Goal: Information Seeking & Learning: Find contact information

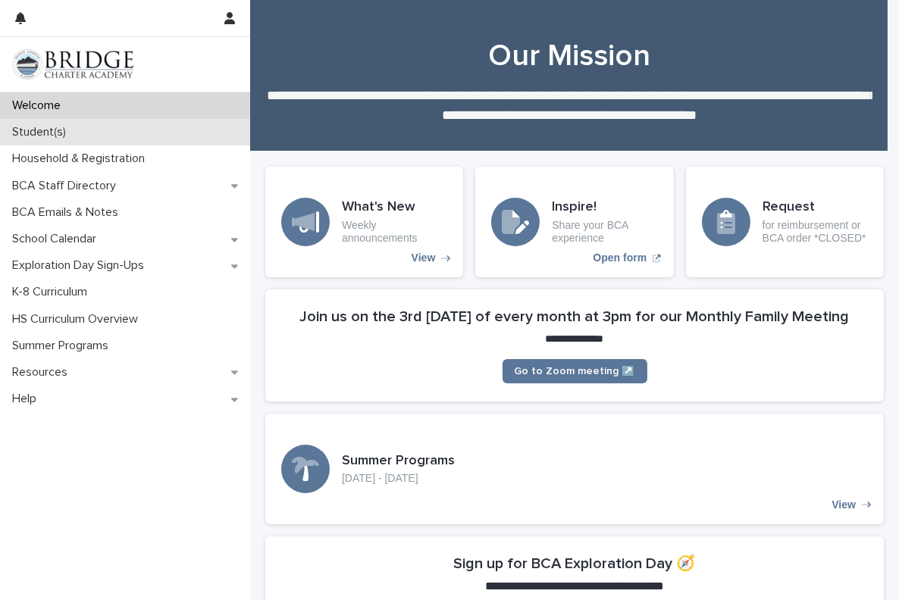
click at [83, 132] on div "Student(s)" at bounding box center [125, 132] width 250 height 27
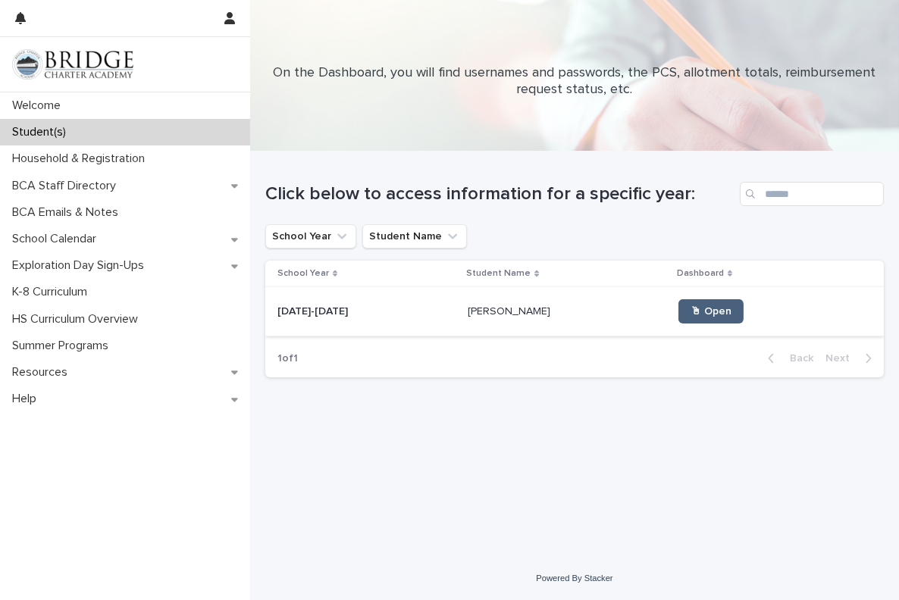
click at [690, 302] on link "🖱 Open" at bounding box center [711, 311] width 65 height 24
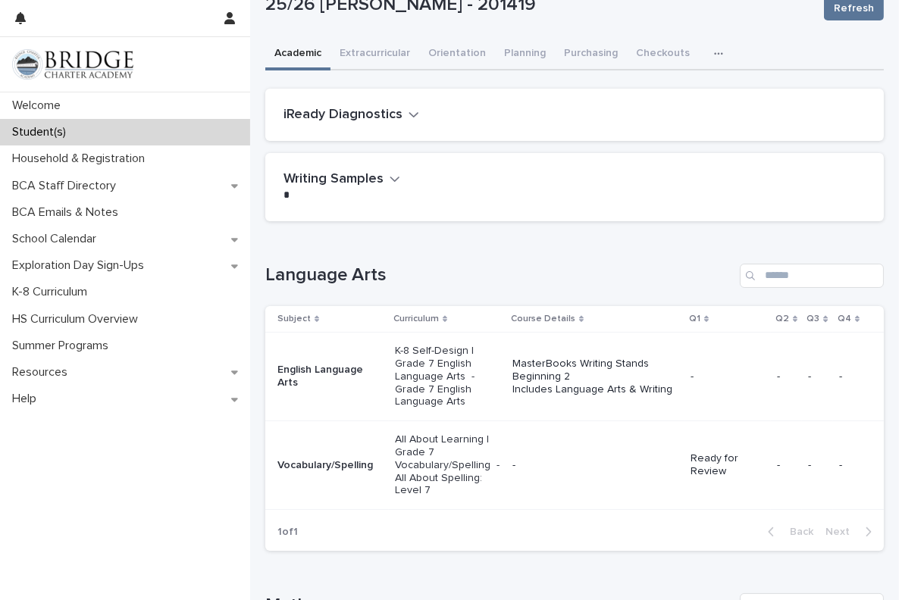
scroll to position [140, 0]
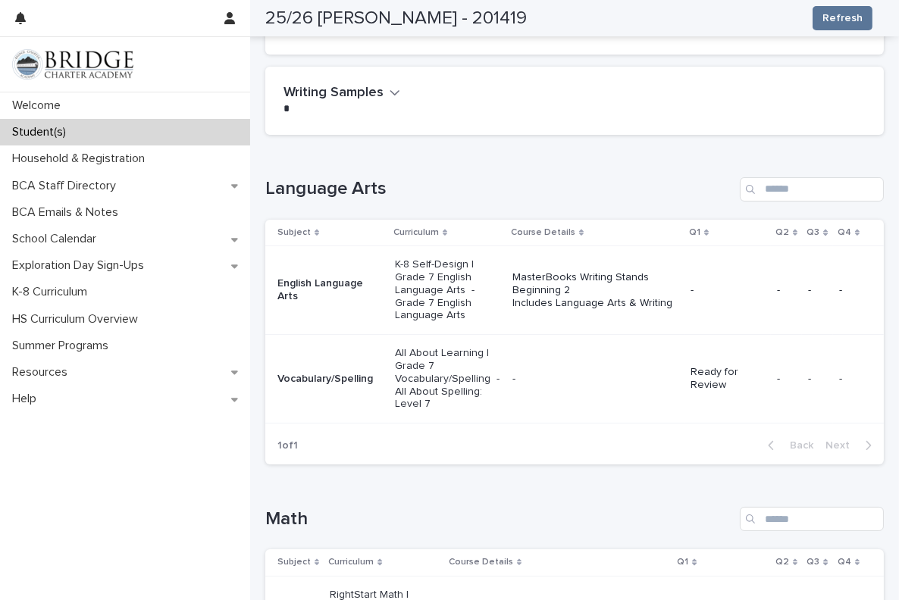
click at [691, 287] on p "-" at bounding box center [728, 290] width 74 height 13
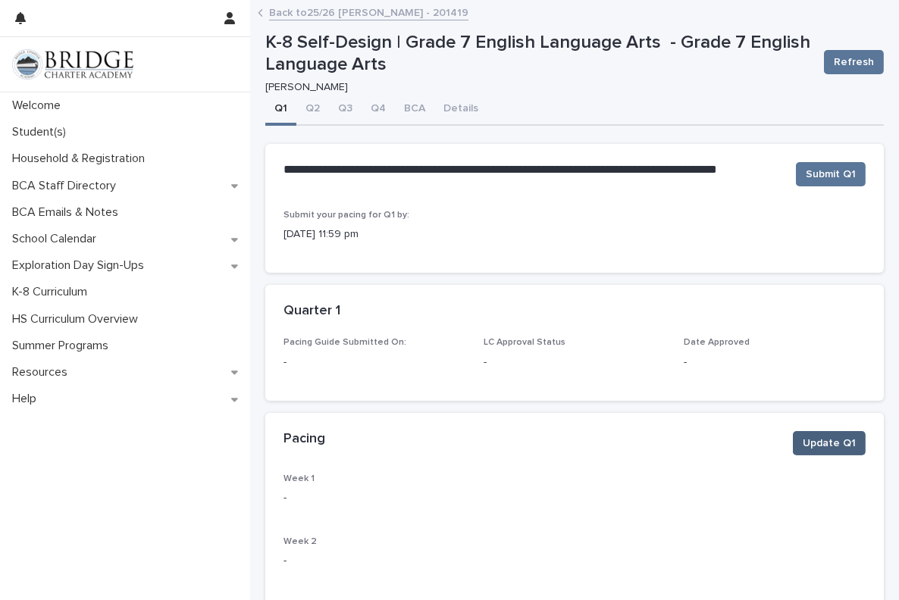
click at [817, 444] on span "Update Q1" at bounding box center [829, 443] width 53 height 15
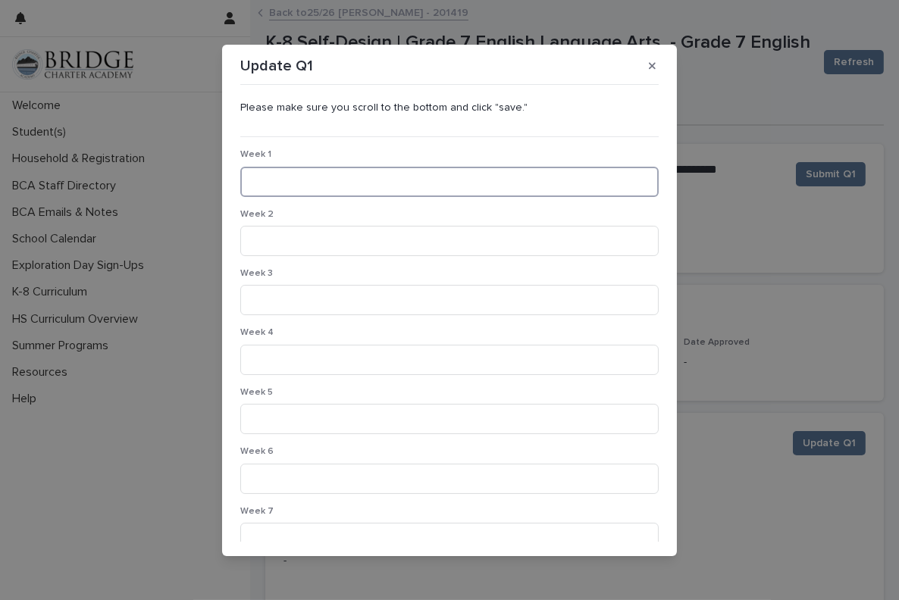
click at [282, 180] on input at bounding box center [449, 182] width 418 height 30
type input "**********"
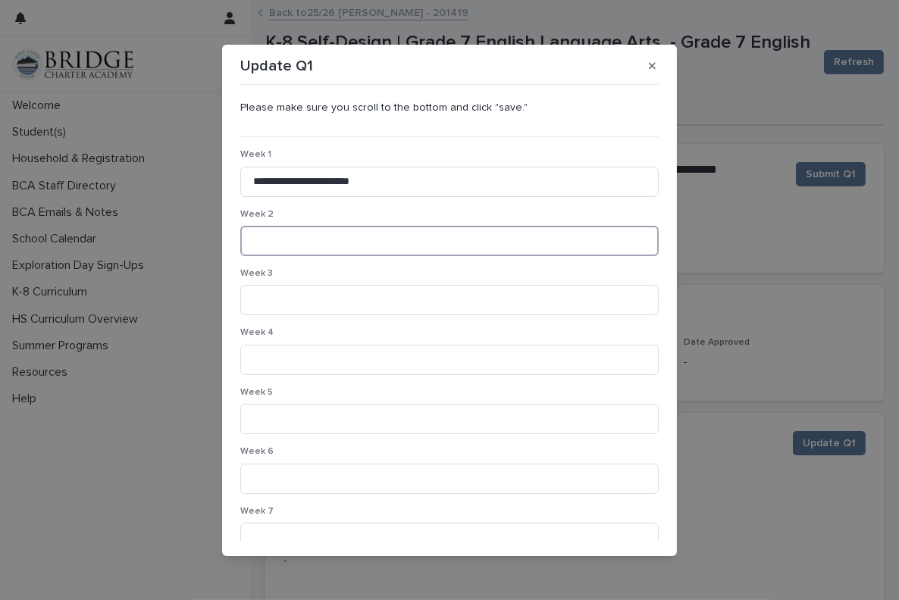
click at [287, 234] on input at bounding box center [449, 241] width 418 height 30
type input "**********"
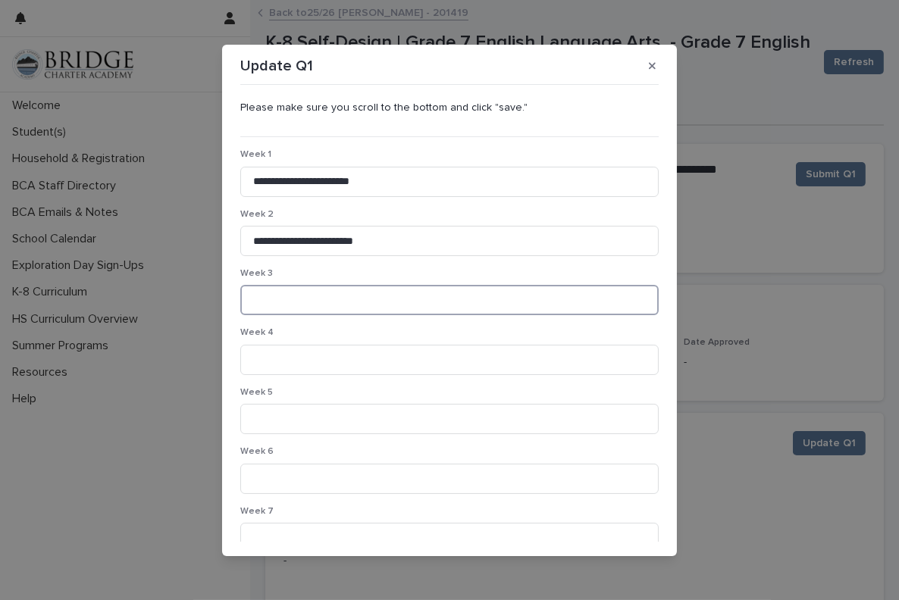
click at [273, 302] on input at bounding box center [449, 300] width 418 height 30
type input "**********"
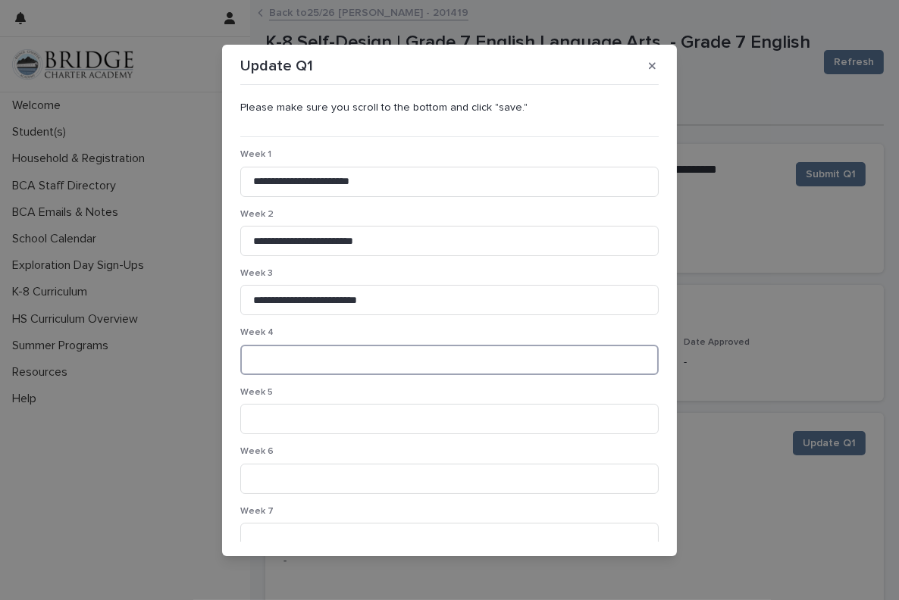
click at [295, 367] on input at bounding box center [449, 360] width 418 height 30
click at [360, 360] on input at bounding box center [449, 360] width 418 height 30
type input "**********"
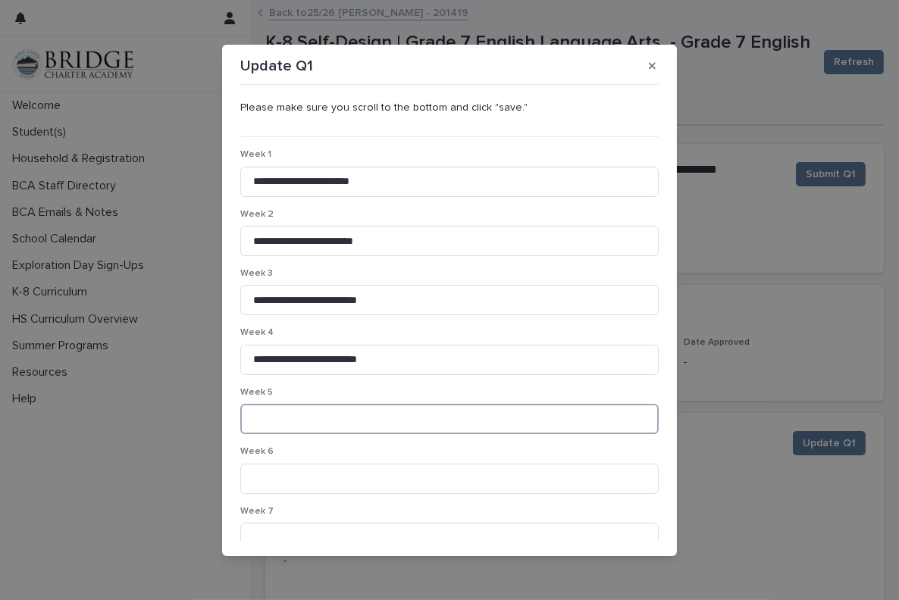
click at [355, 406] on input at bounding box center [449, 419] width 418 height 30
type input "**********"
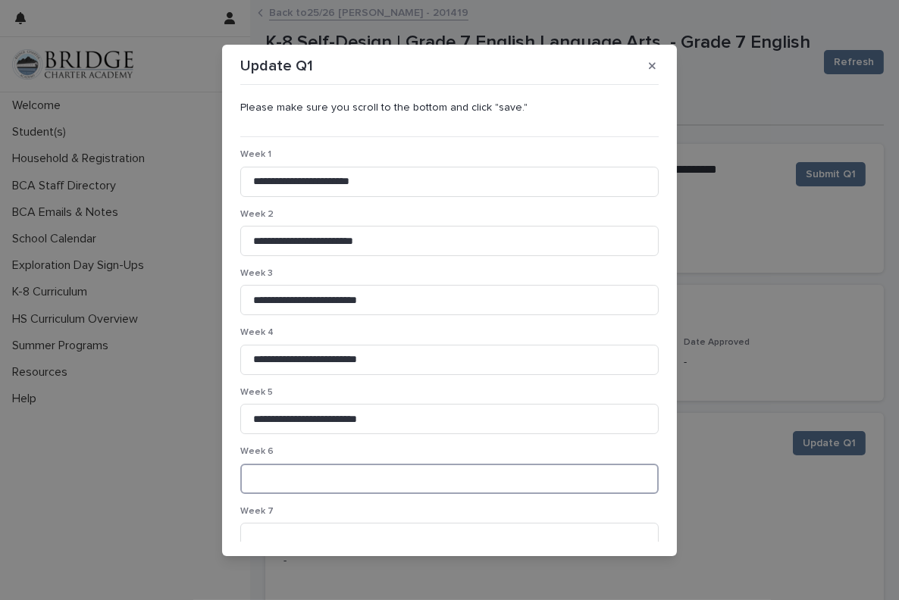
click at [341, 474] on input at bounding box center [449, 479] width 418 height 30
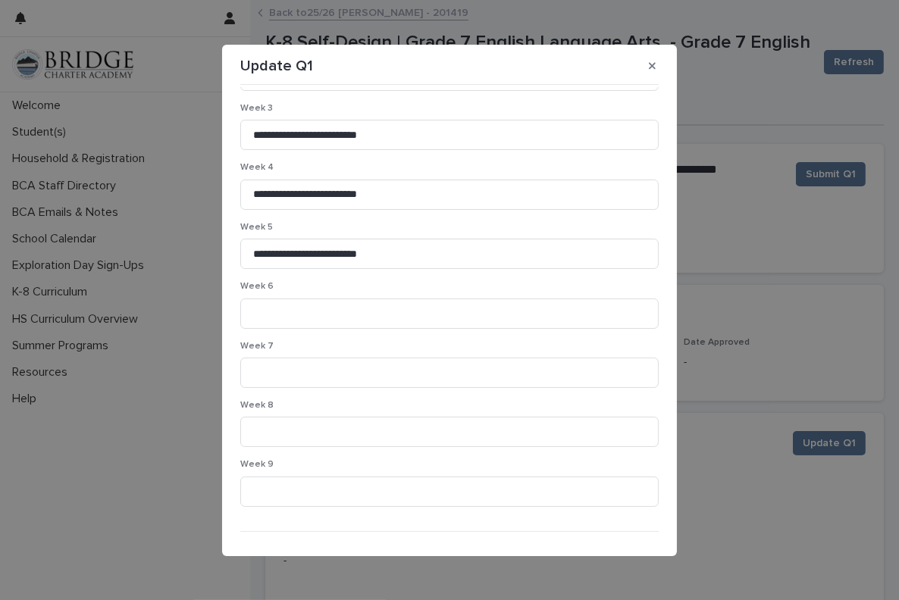
scroll to position [166, 0]
click at [339, 314] on input at bounding box center [449, 313] width 418 height 30
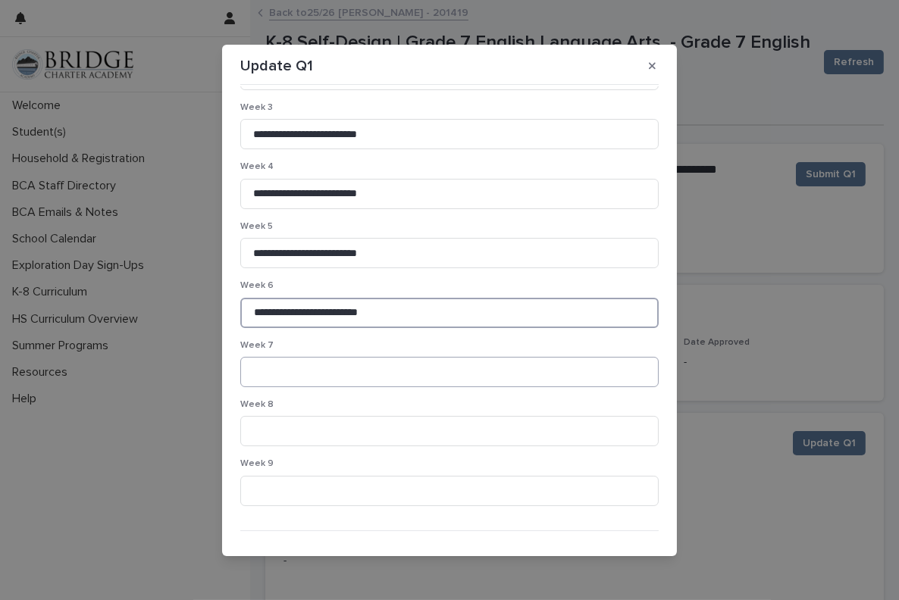
type input "**********"
click at [322, 370] on input at bounding box center [449, 372] width 418 height 30
type input "**********"
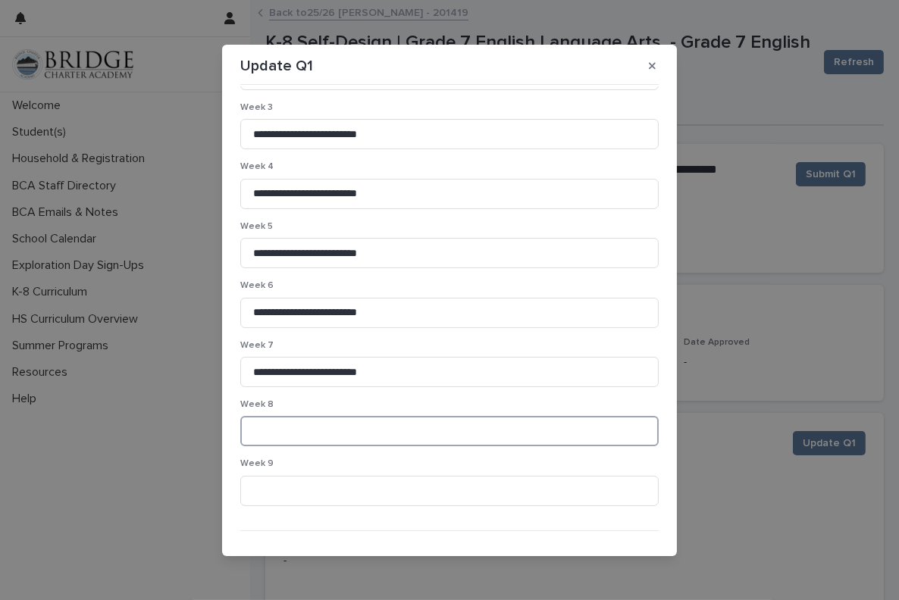
click at [302, 428] on input at bounding box center [449, 431] width 418 height 30
type input "**********"
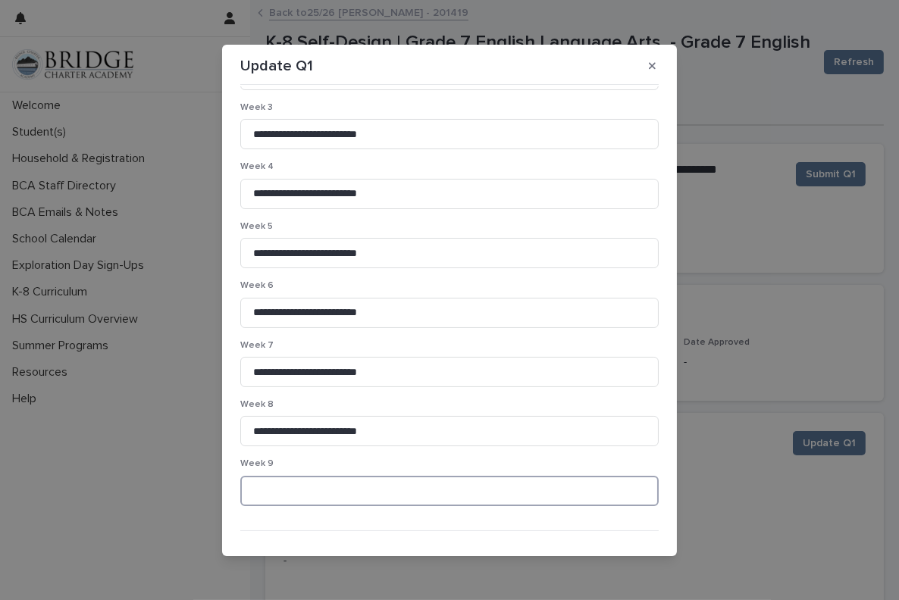
click at [350, 482] on input at bounding box center [449, 491] width 418 height 30
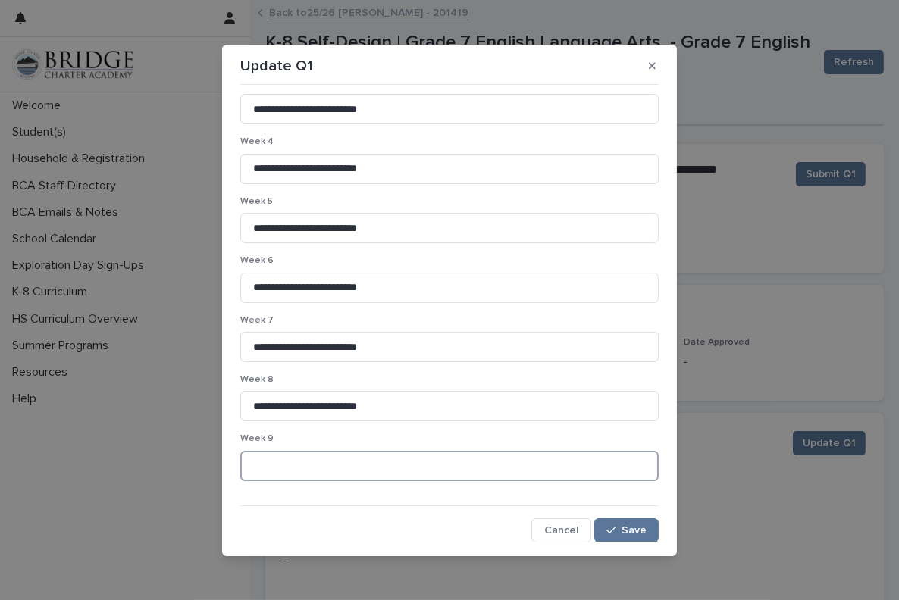
click at [464, 470] on input at bounding box center [449, 466] width 418 height 30
click at [338, 474] on input "**********" at bounding box center [449, 466] width 418 height 30
type input "**********"
click at [628, 530] on span "Save" at bounding box center [634, 530] width 25 height 11
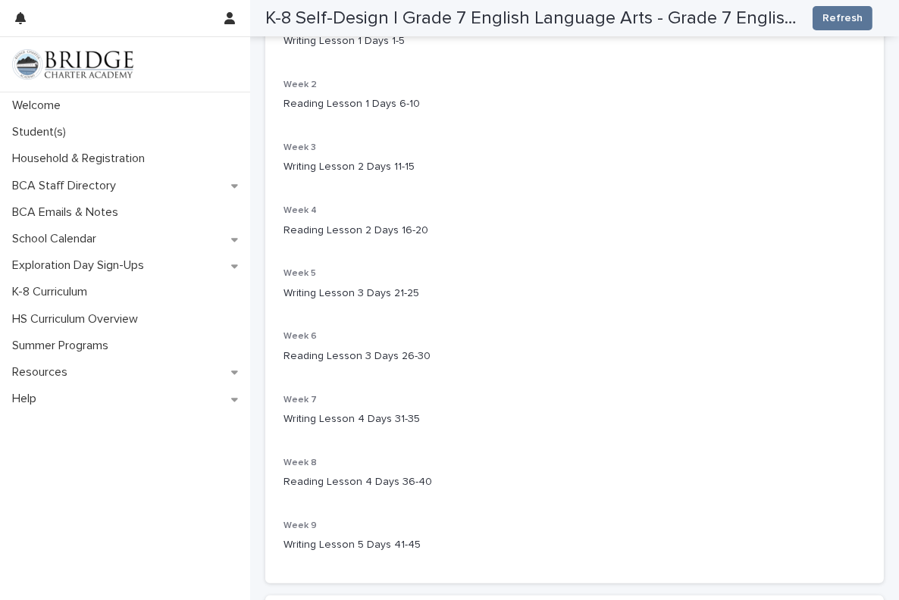
scroll to position [436, 0]
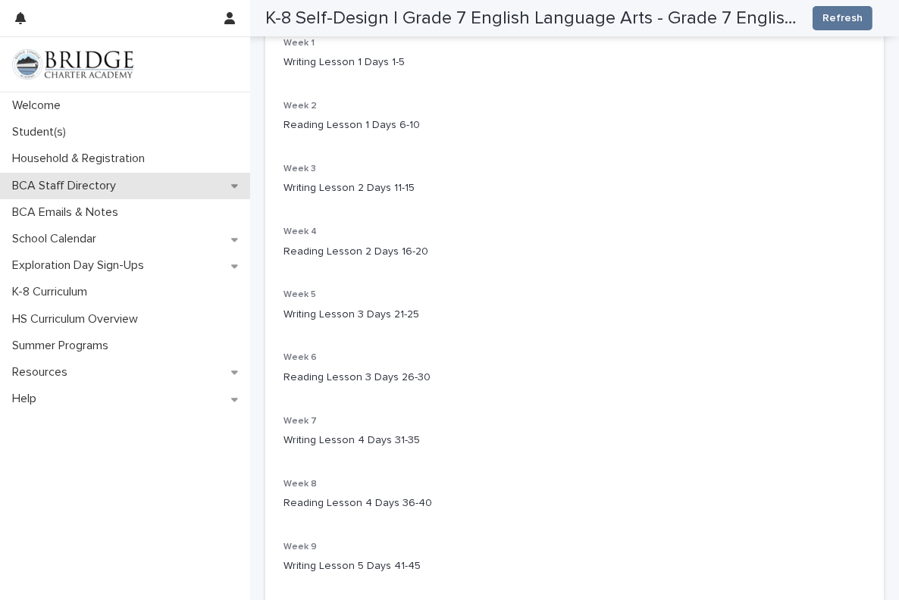
click at [80, 190] on p "BCA Staff Directory" at bounding box center [67, 186] width 122 height 14
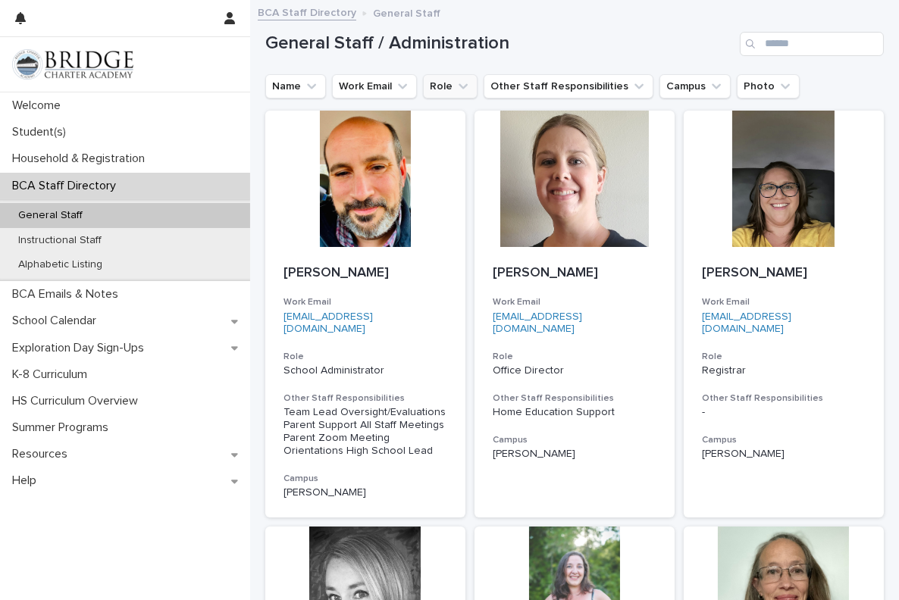
click at [462, 86] on icon "Role" at bounding box center [463, 85] width 9 height 5
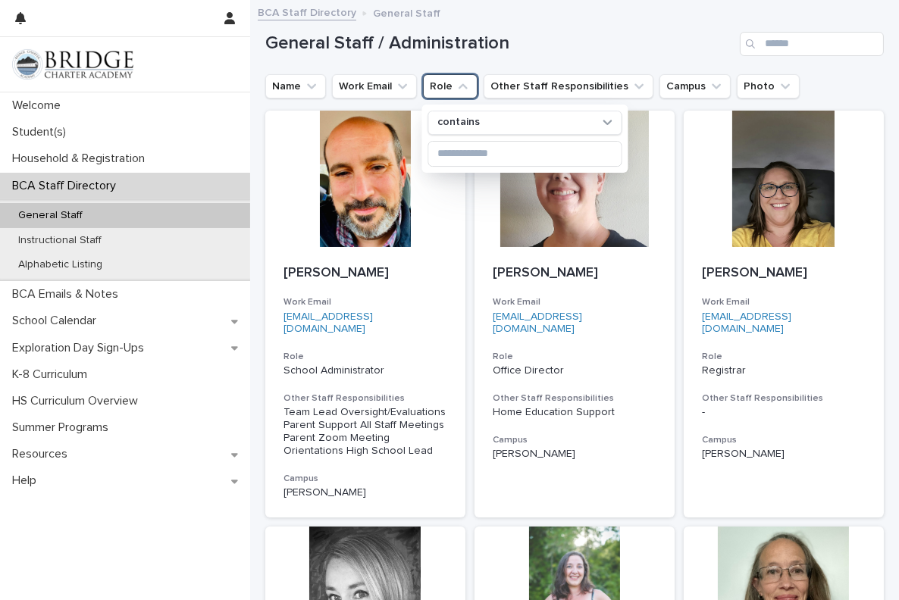
click at [517, 39] on h1 "General Staff / Administration" at bounding box center [499, 44] width 469 height 22
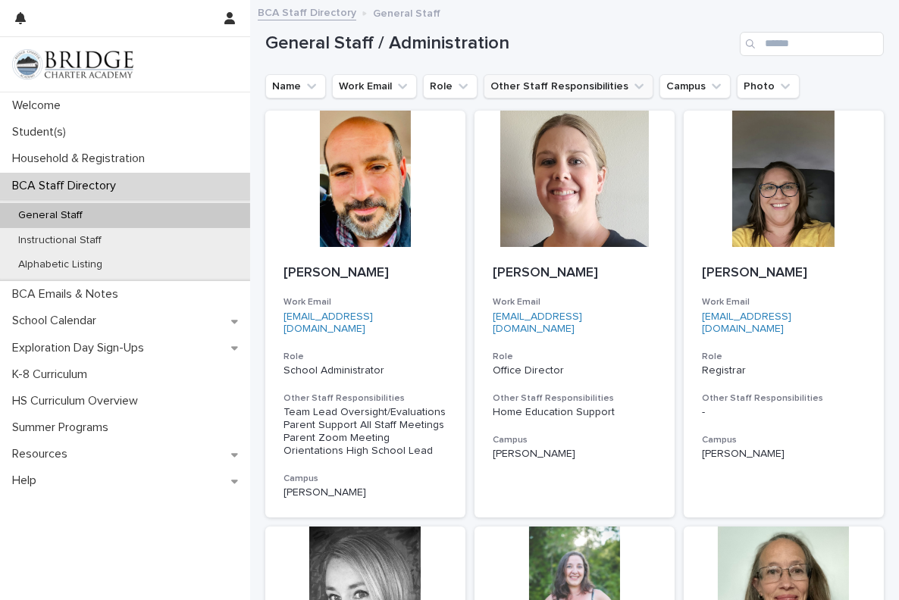
click at [635, 84] on icon "Other Staff Responsibilities" at bounding box center [639, 85] width 9 height 5
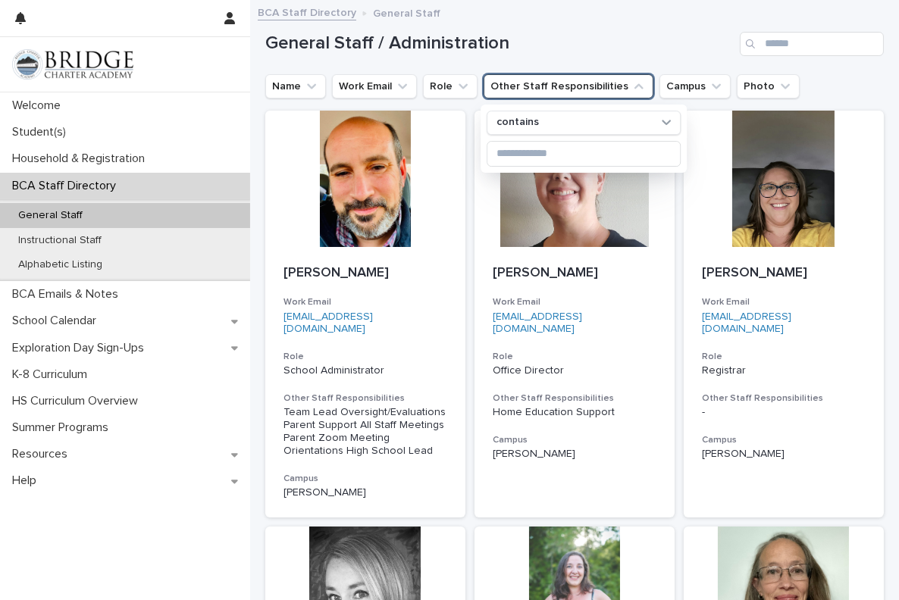
click at [657, 46] on h1 "General Staff / Administration" at bounding box center [499, 44] width 469 height 22
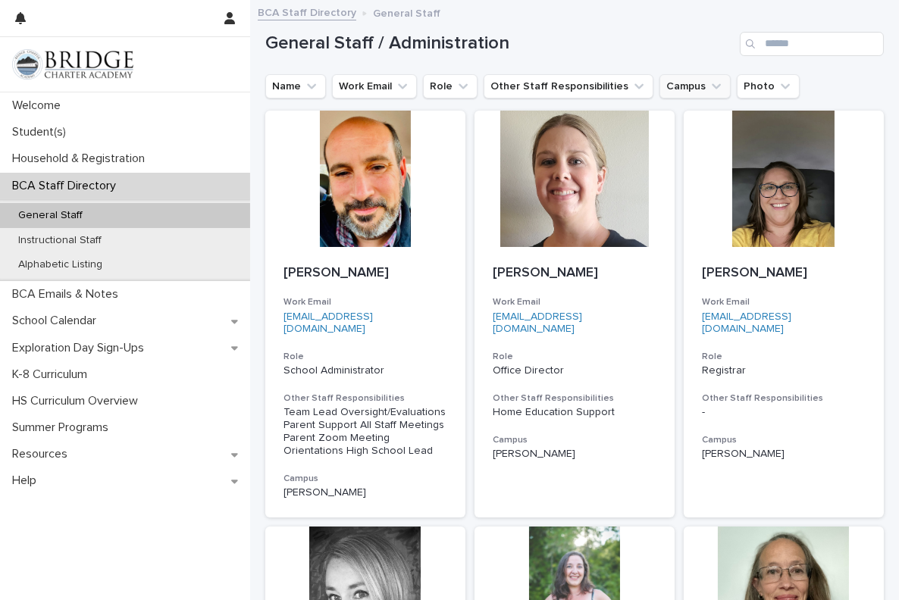
click at [709, 85] on icon "Campus" at bounding box center [716, 86] width 15 height 15
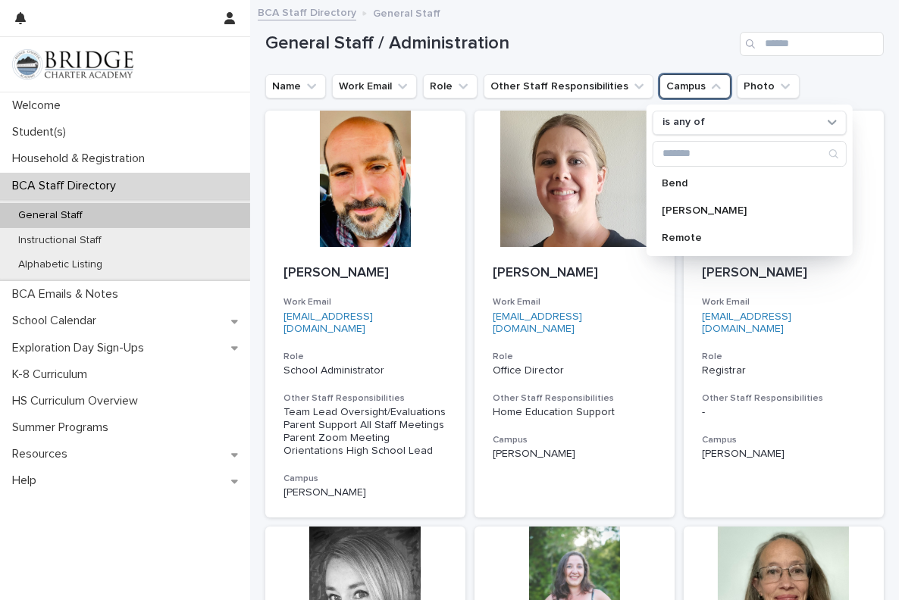
click at [609, 41] on h1 "General Staff / Administration" at bounding box center [499, 44] width 469 height 22
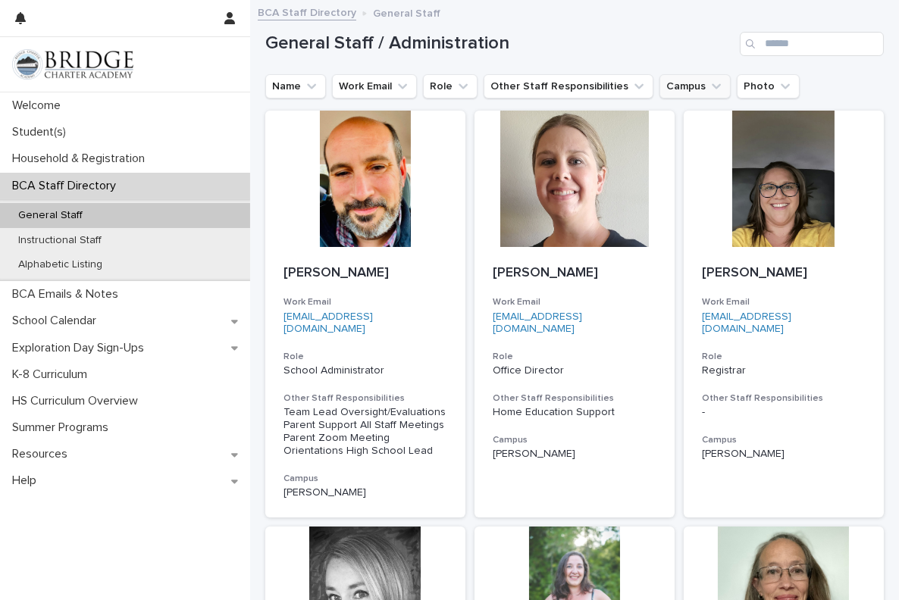
click at [660, 83] on button "Campus" at bounding box center [695, 86] width 71 height 24
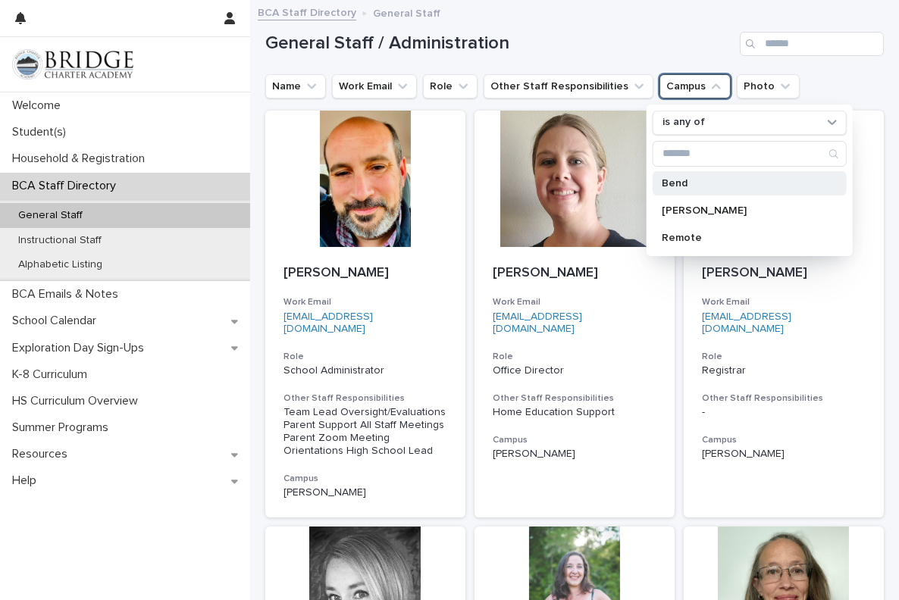
click at [674, 191] on div "Bend" at bounding box center [750, 183] width 194 height 24
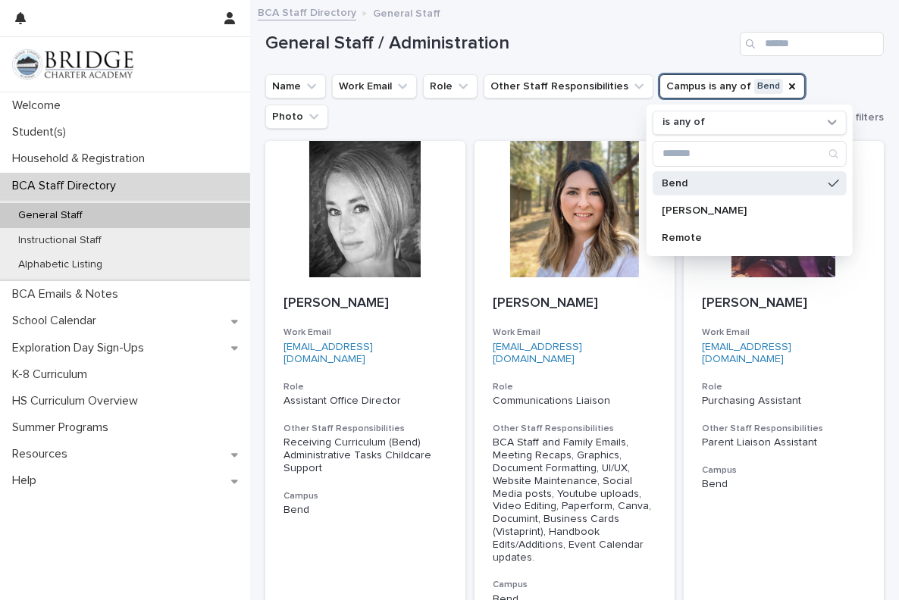
click at [841, 90] on div "Name Work Email Role Other Staff Responsibilities Campus is any of Bend is any …" at bounding box center [574, 101] width 619 height 55
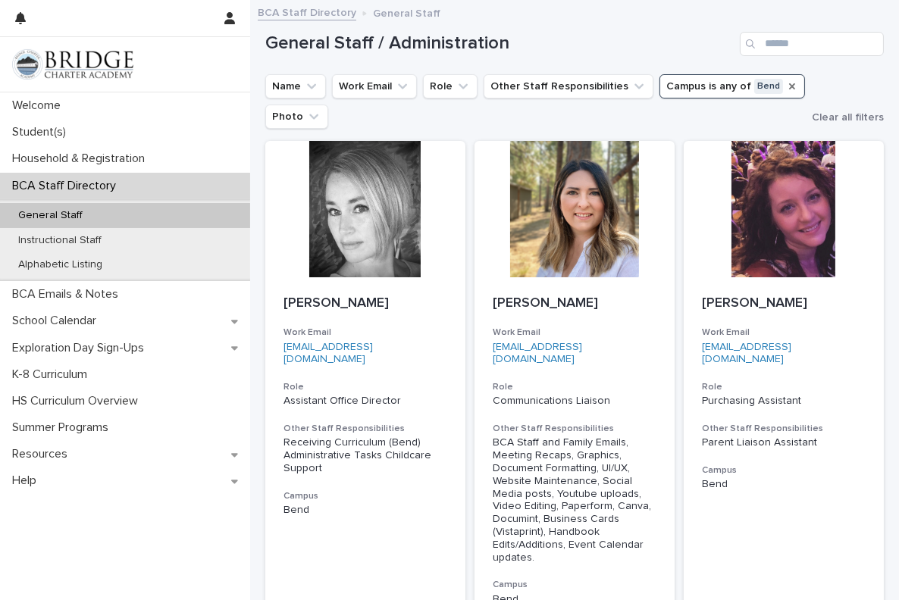
click at [789, 86] on icon "Campus" at bounding box center [792, 86] width 6 height 6
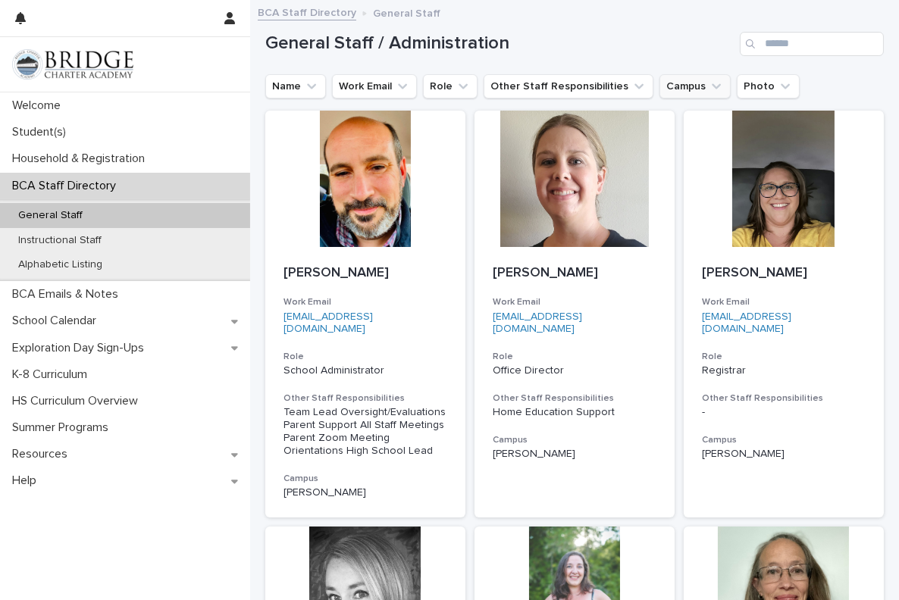
click at [709, 88] on icon "Campus" at bounding box center [716, 86] width 15 height 15
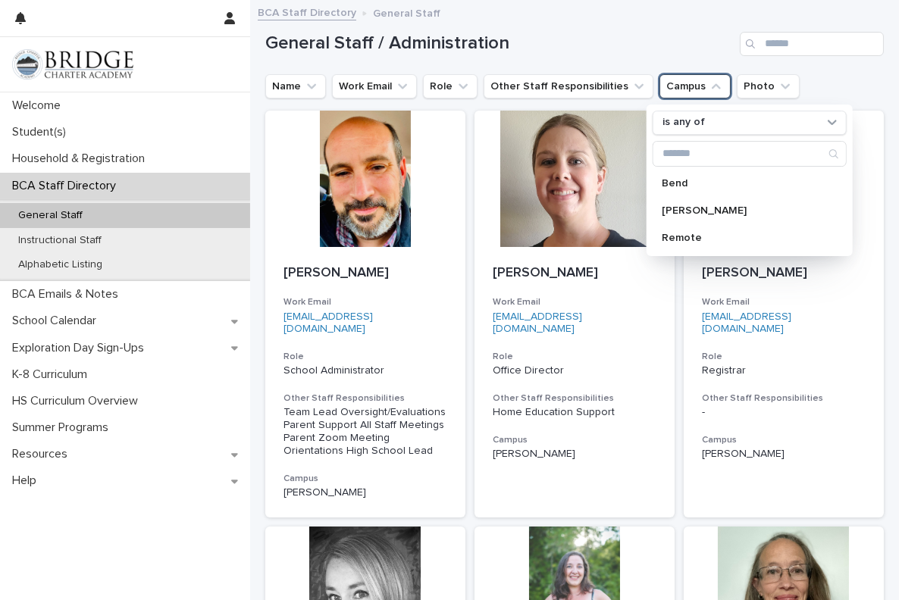
click at [607, 44] on h1 "General Staff / Administration" at bounding box center [499, 44] width 469 height 22
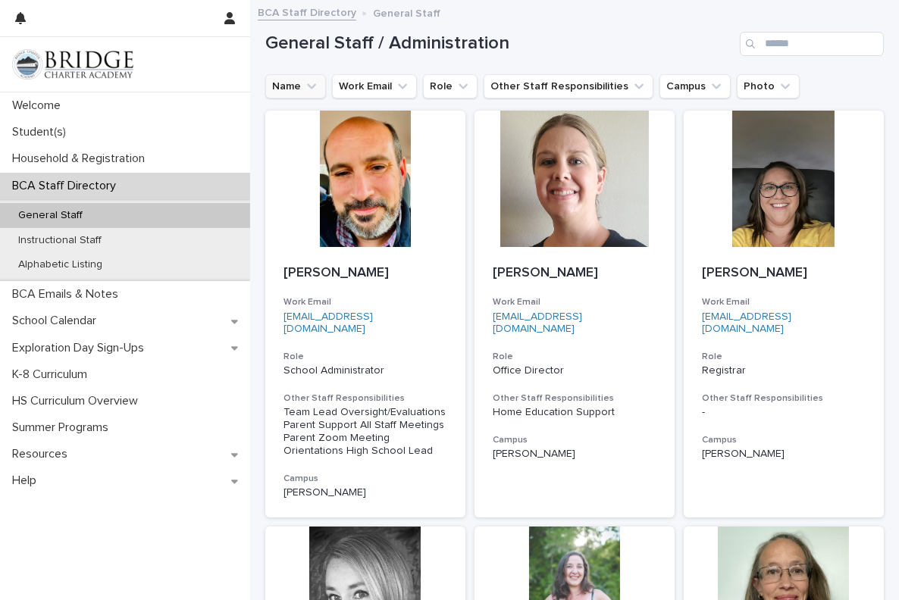
click at [312, 88] on icon "Name" at bounding box center [311, 86] width 15 height 15
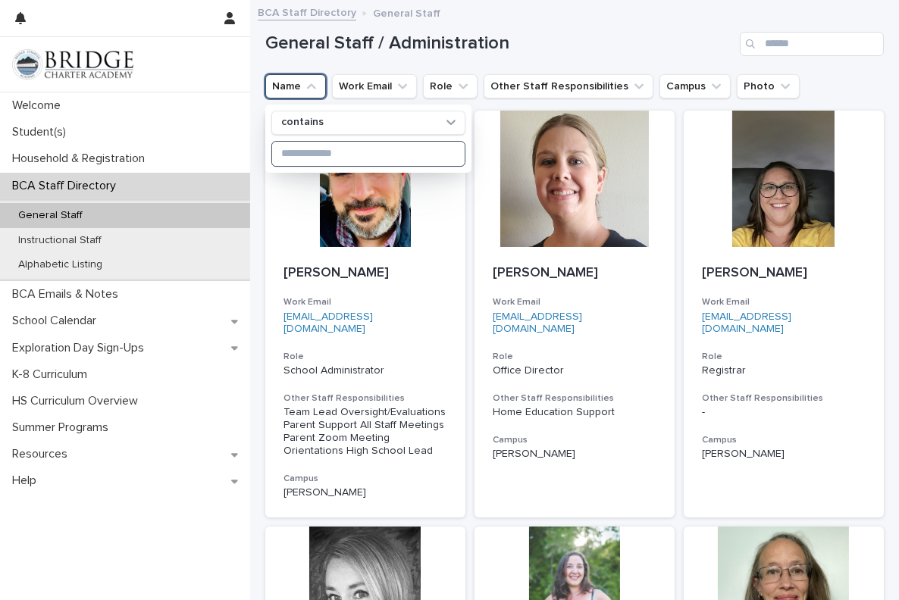
click at [309, 155] on input at bounding box center [368, 154] width 193 height 24
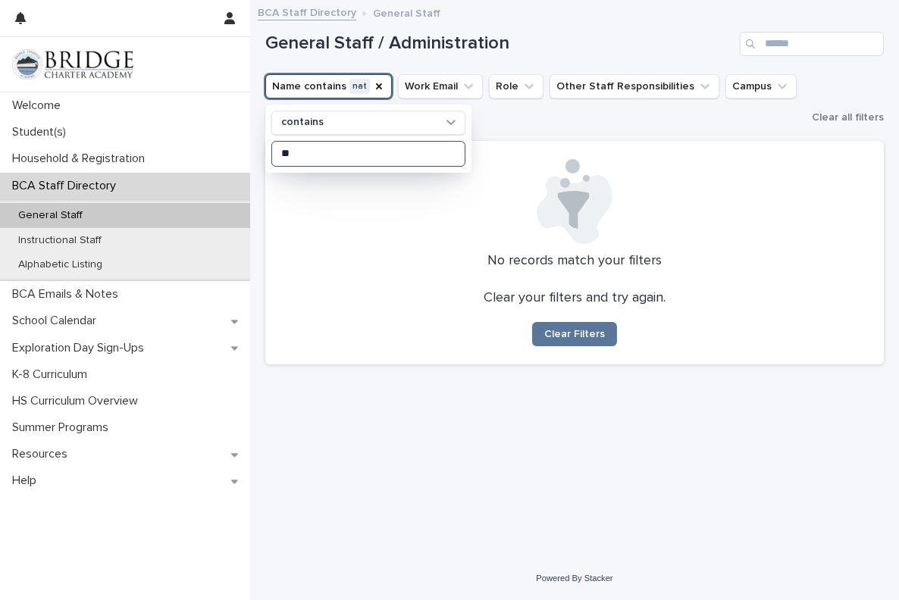
type input "*"
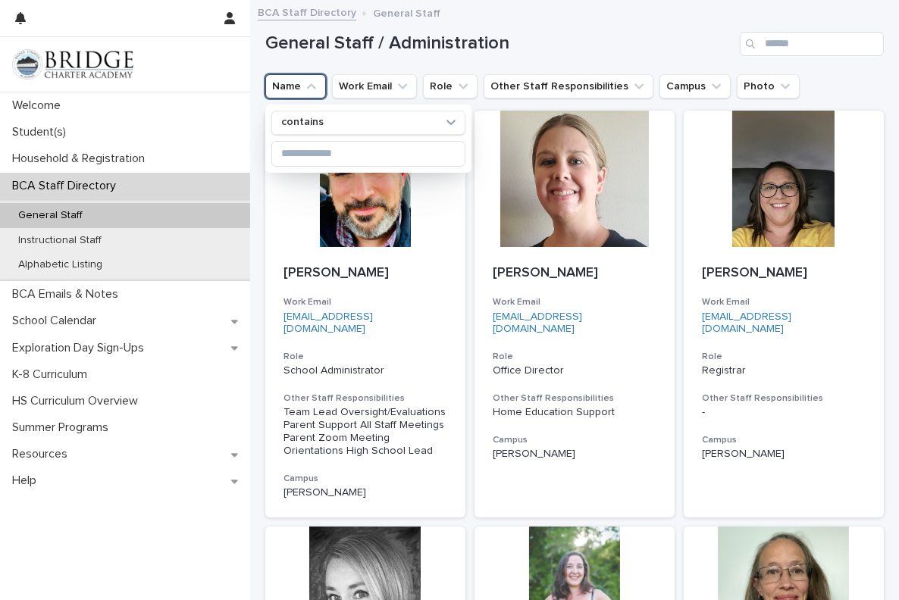
click at [851, 76] on div "Name contains Work Email Role Other Staff Responsibilities Campus Photo" at bounding box center [574, 86] width 619 height 24
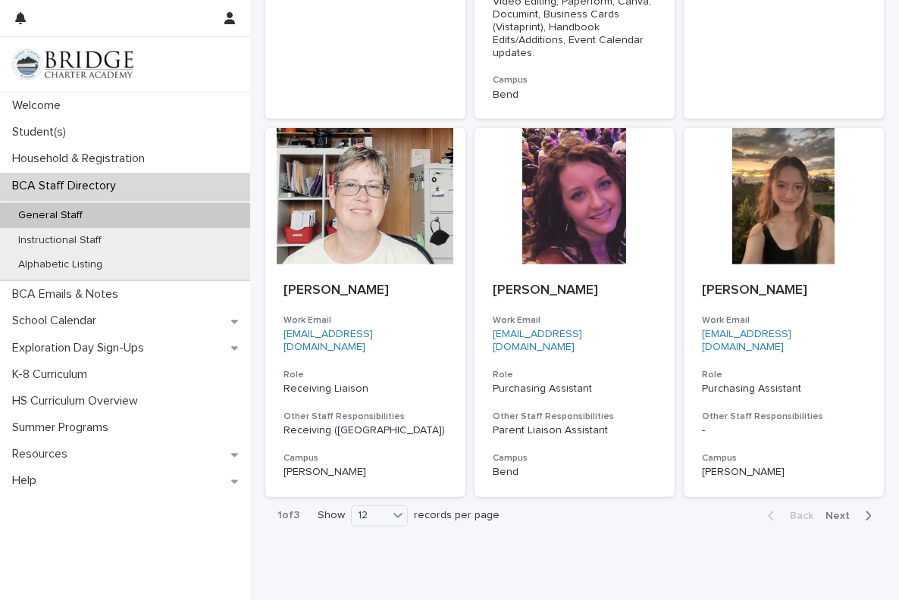
scroll to position [1346, 0]
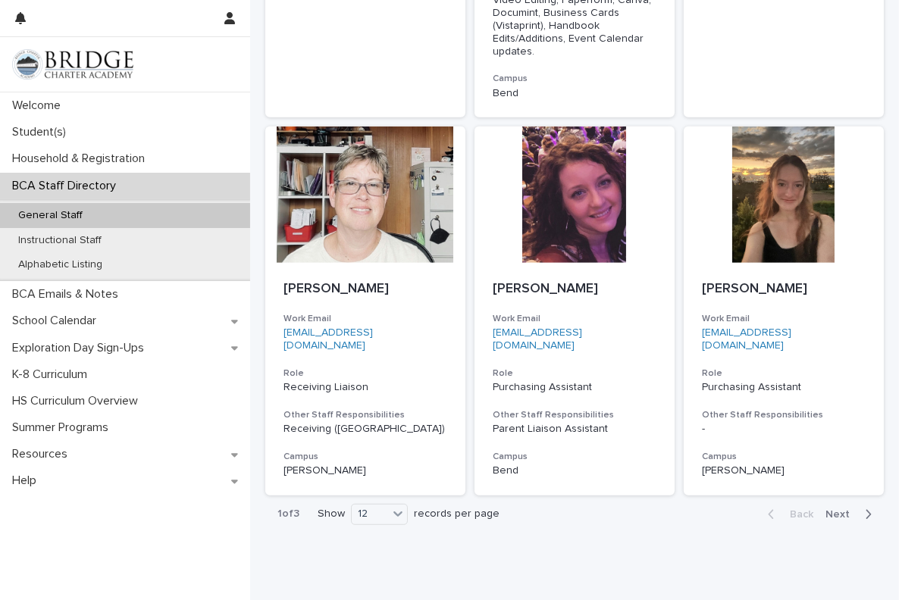
click at [865, 508] on icon "button" at bounding box center [868, 515] width 7 height 14
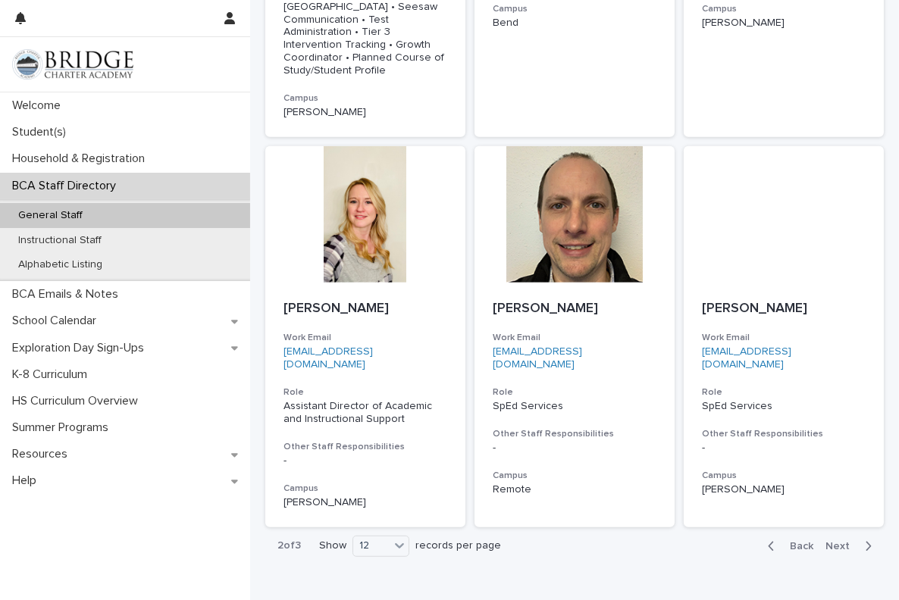
scroll to position [1207, 0]
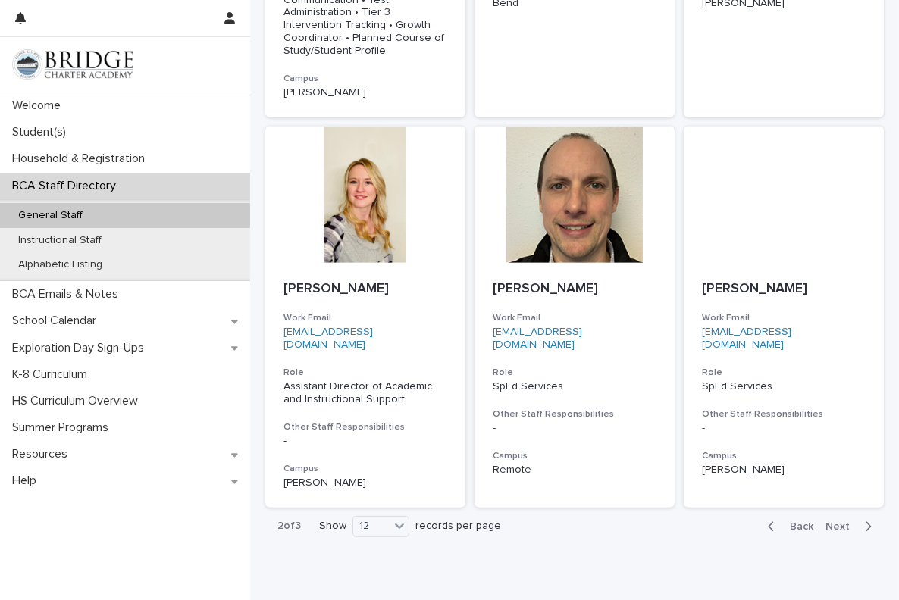
click at [845, 522] on span "Next" at bounding box center [842, 527] width 33 height 11
